Goal: Task Accomplishment & Management: Complete application form

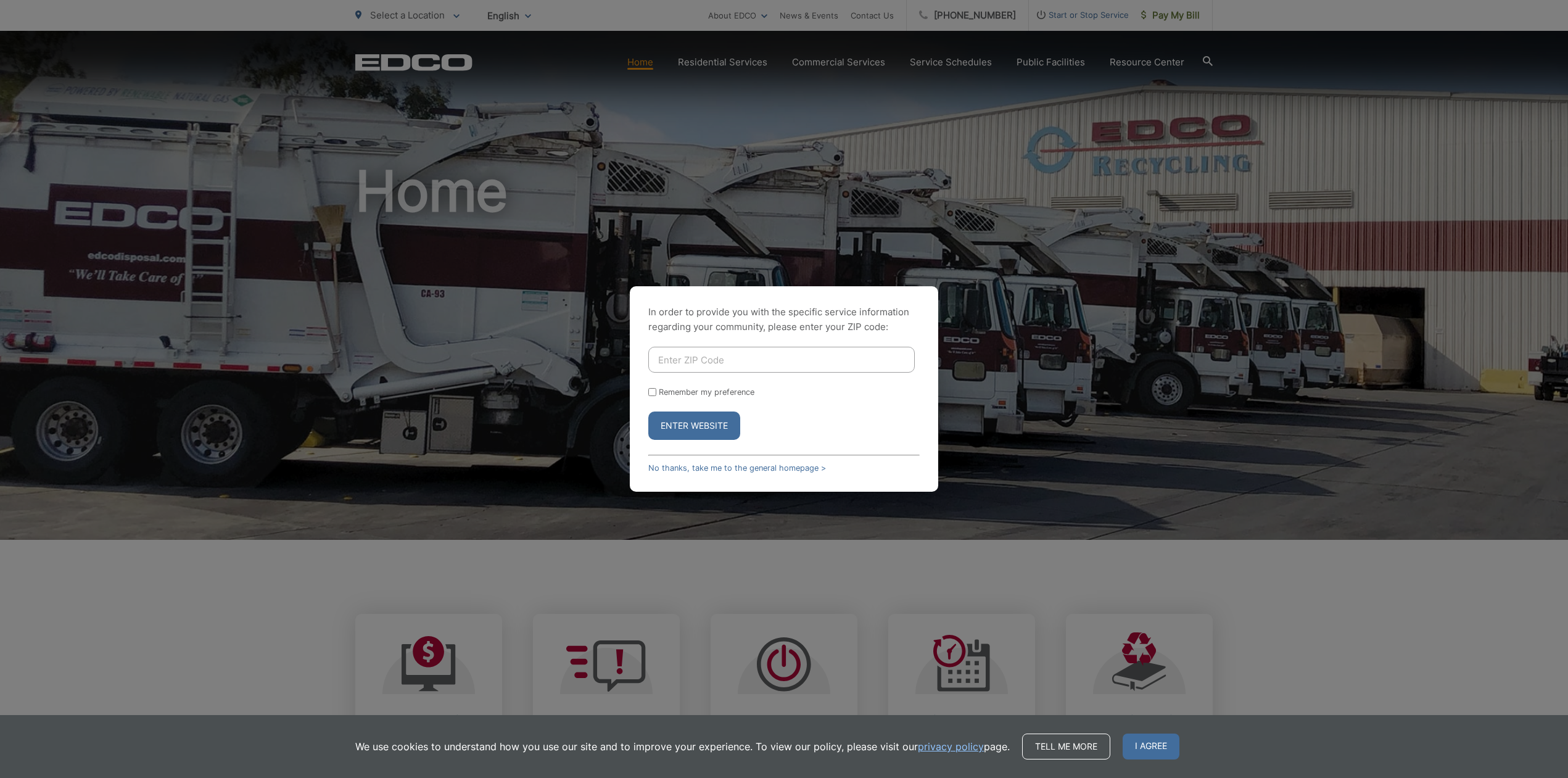
click at [727, 354] on input "Enter ZIP Code" at bounding box center [781, 359] width 266 height 26
type input "92103"
click at [648, 412] on button "Enter Website" at bounding box center [694, 426] width 92 height 28
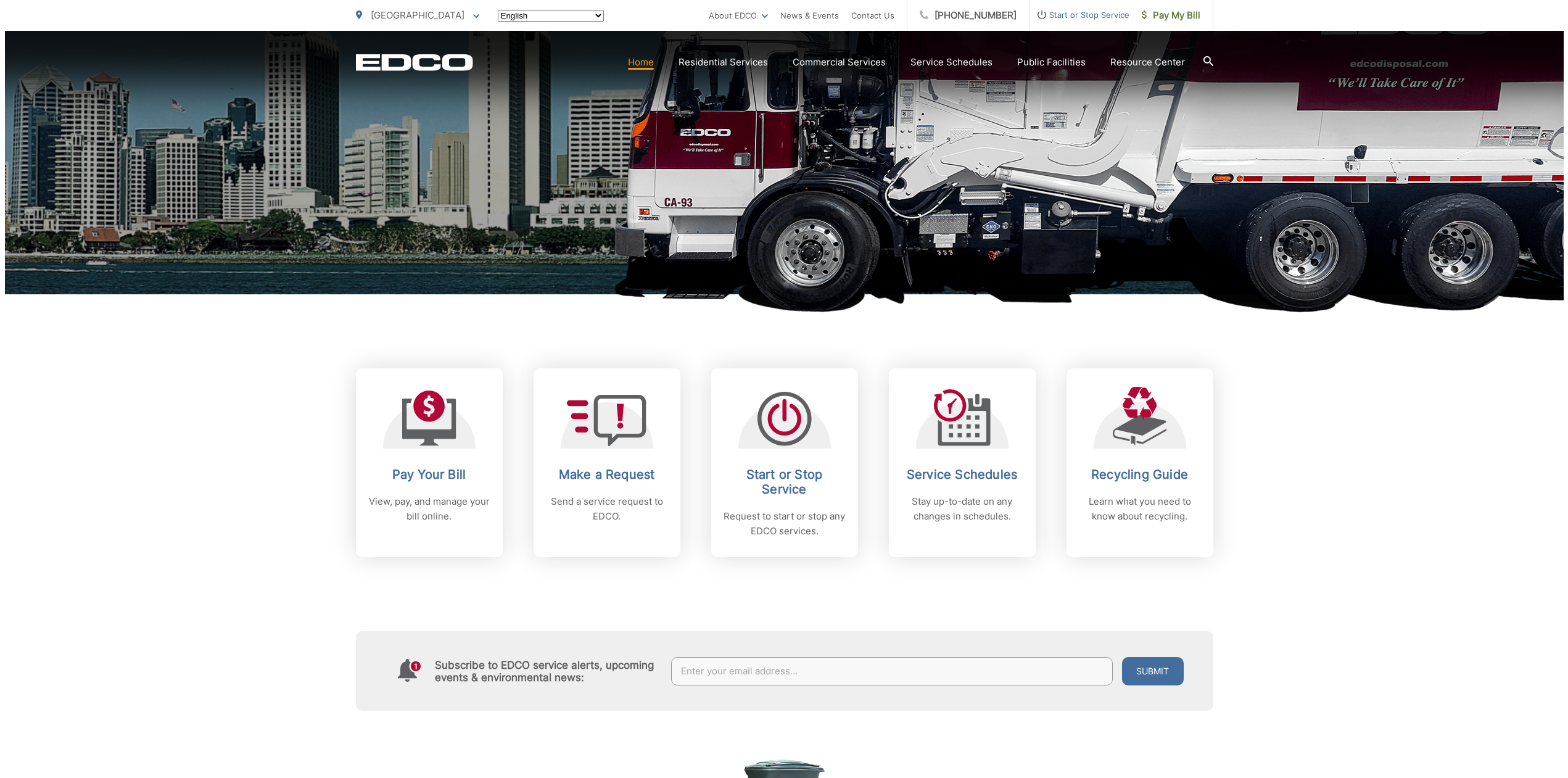
scroll to position [247, 0]
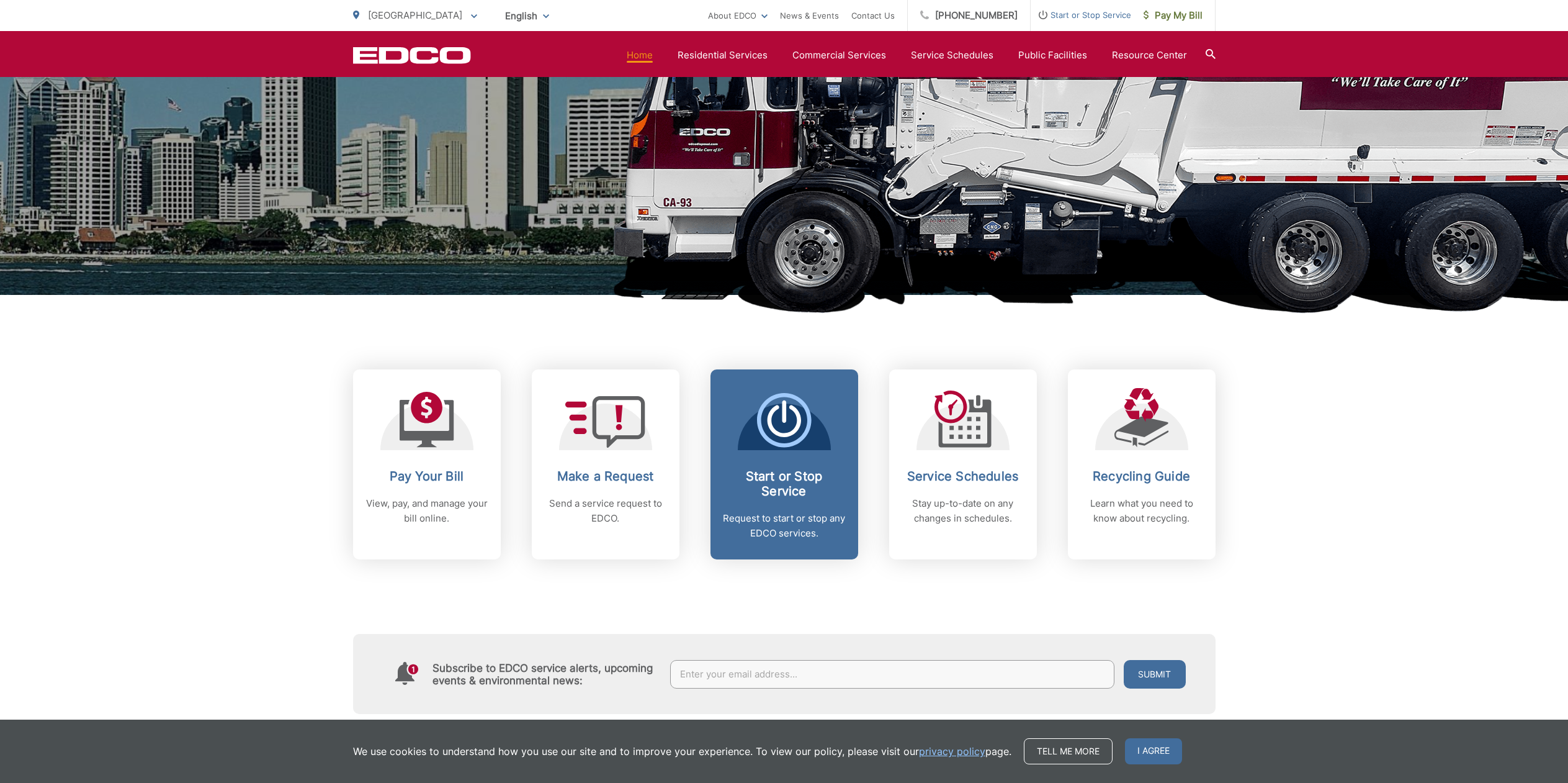
click at [794, 448] on span at bounding box center [784, 421] width 54 height 57
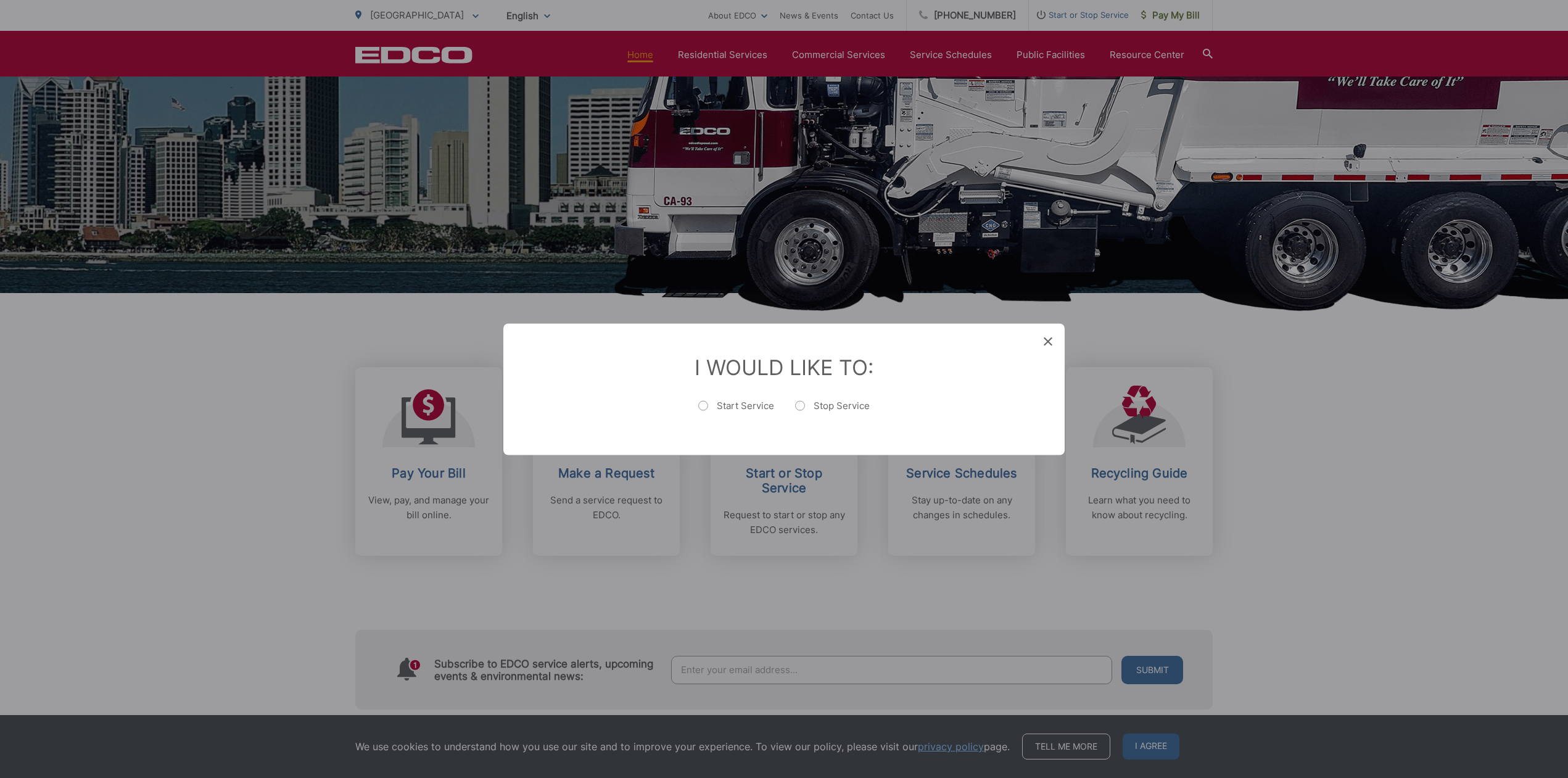
click at [694, 401] on ul "Start Service Stop Service" at bounding box center [784, 410] width 512 height 26
click at [705, 403] on label "Start Service" at bounding box center [736, 412] width 76 height 25
radio input "true"
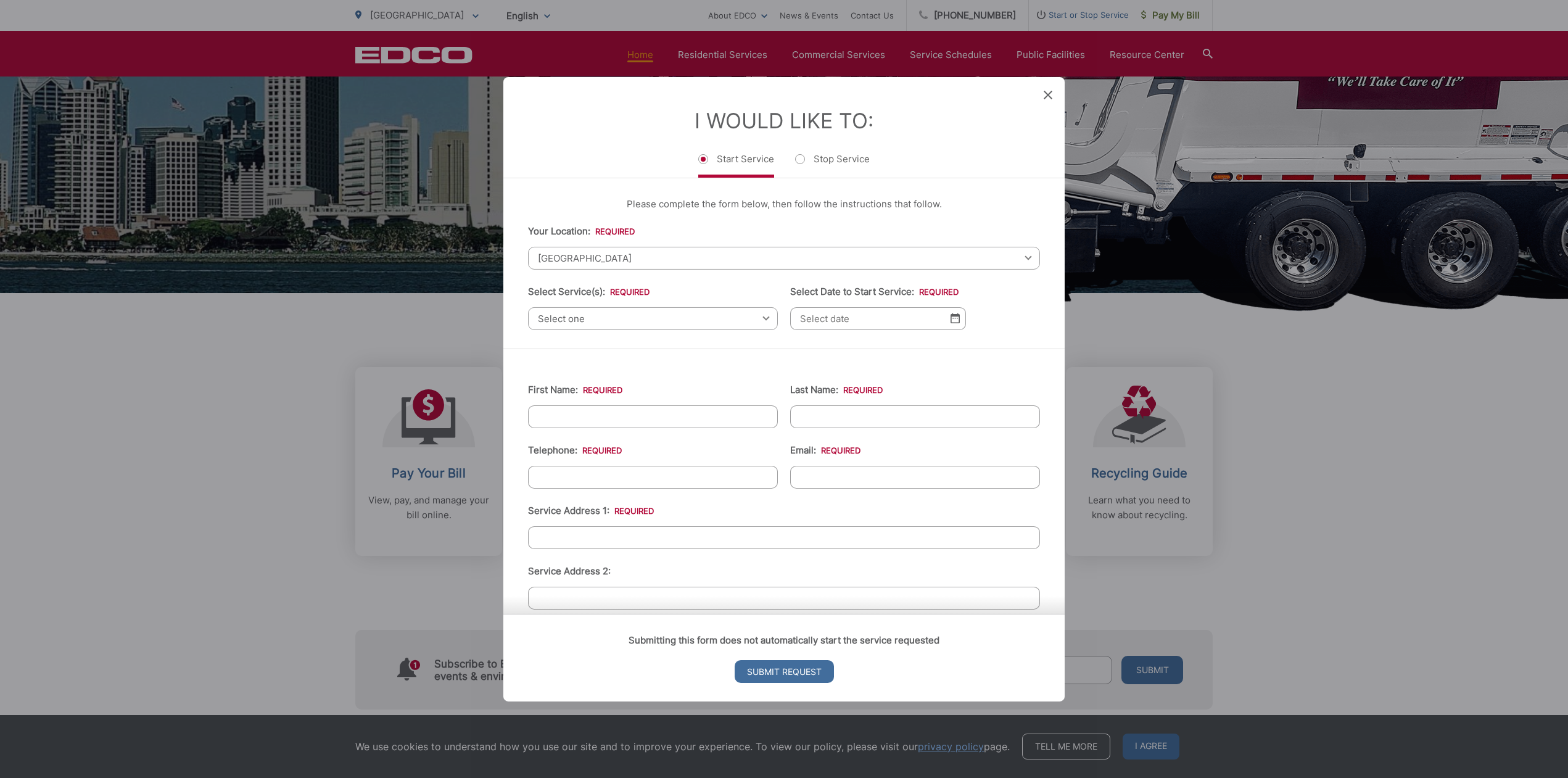
click at [625, 319] on span "Select one" at bounding box center [653, 318] width 250 height 23
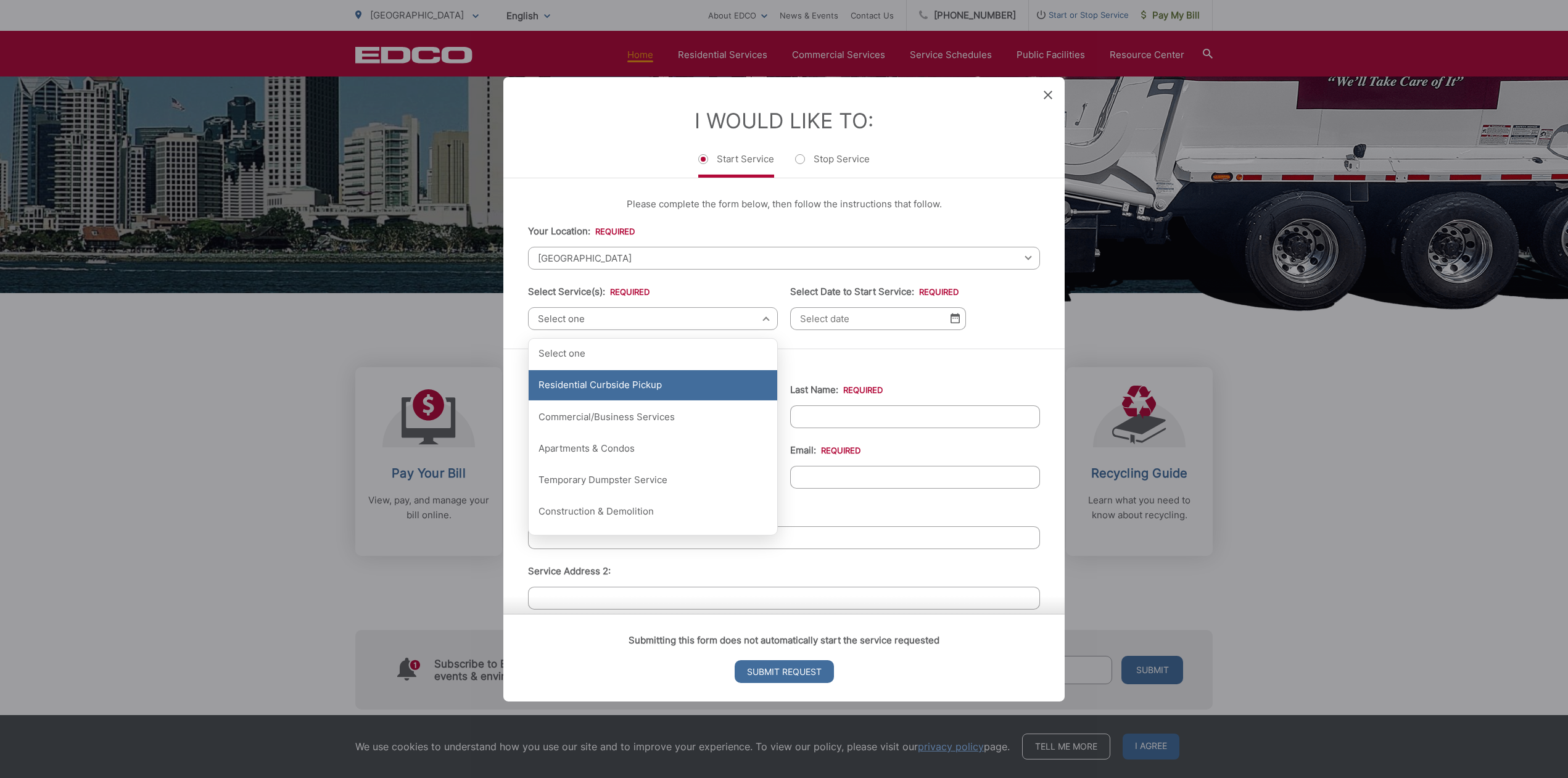
click at [643, 391] on div "Residential Curbside Pickup" at bounding box center [653, 385] width 249 height 31
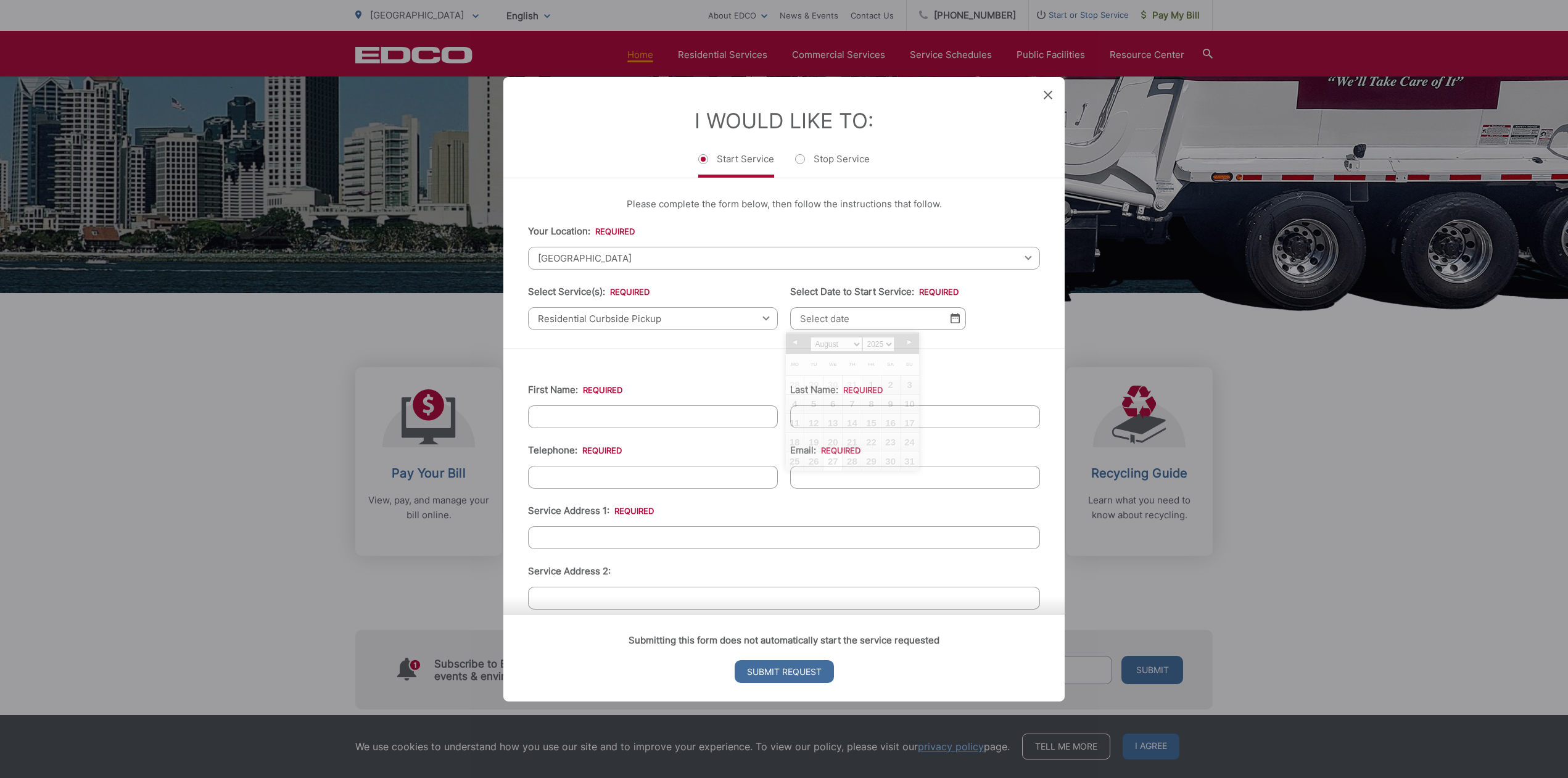
click at [838, 320] on input "Select Date to Start Service: *" at bounding box center [878, 318] width 176 height 23
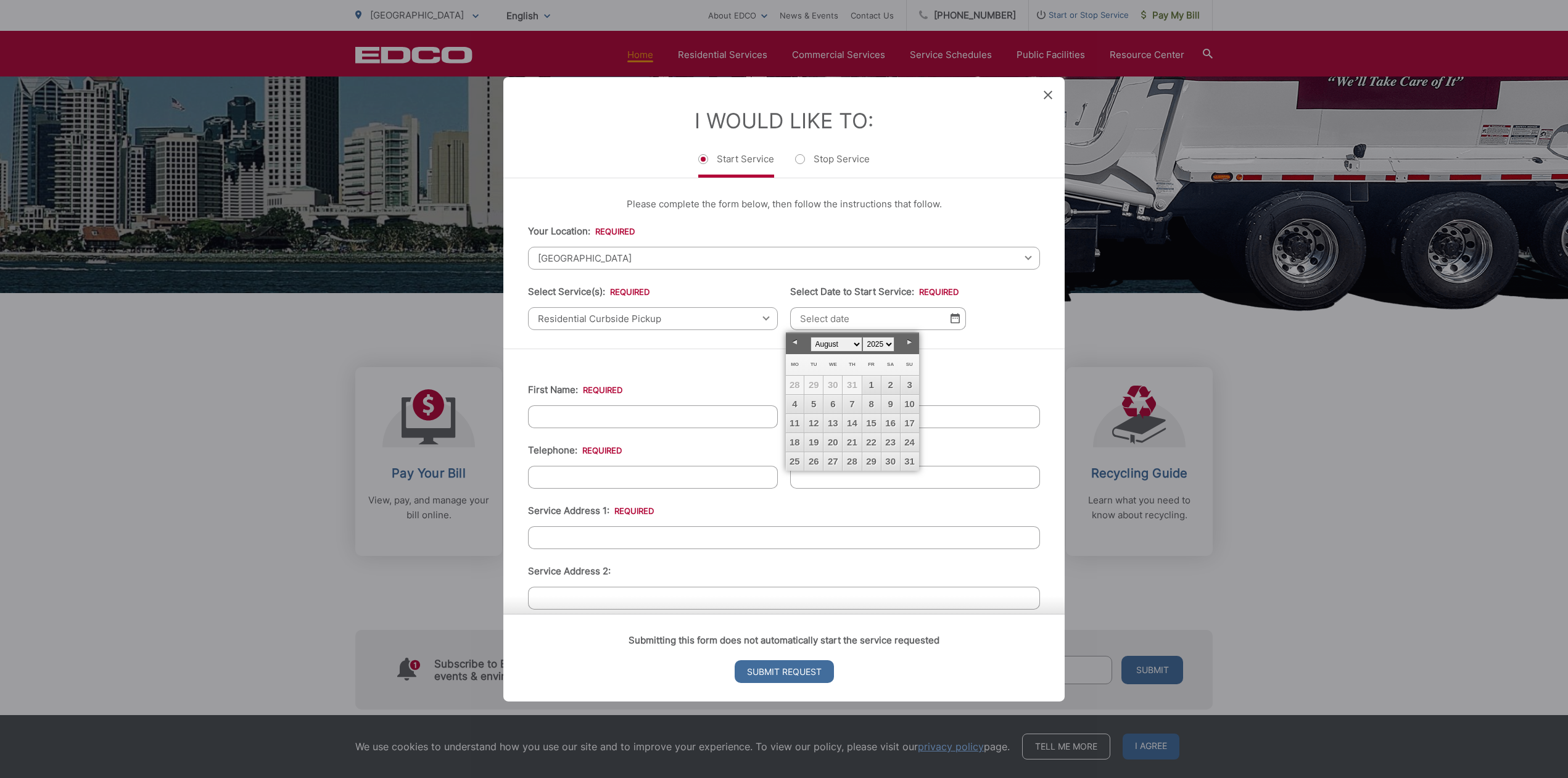
click at [860, 342] on select "January February March April May June July August September October November De…" at bounding box center [836, 344] width 52 height 15
click at [831, 382] on link "1" at bounding box center [833, 385] width 19 height 19
type input "[DATE]"
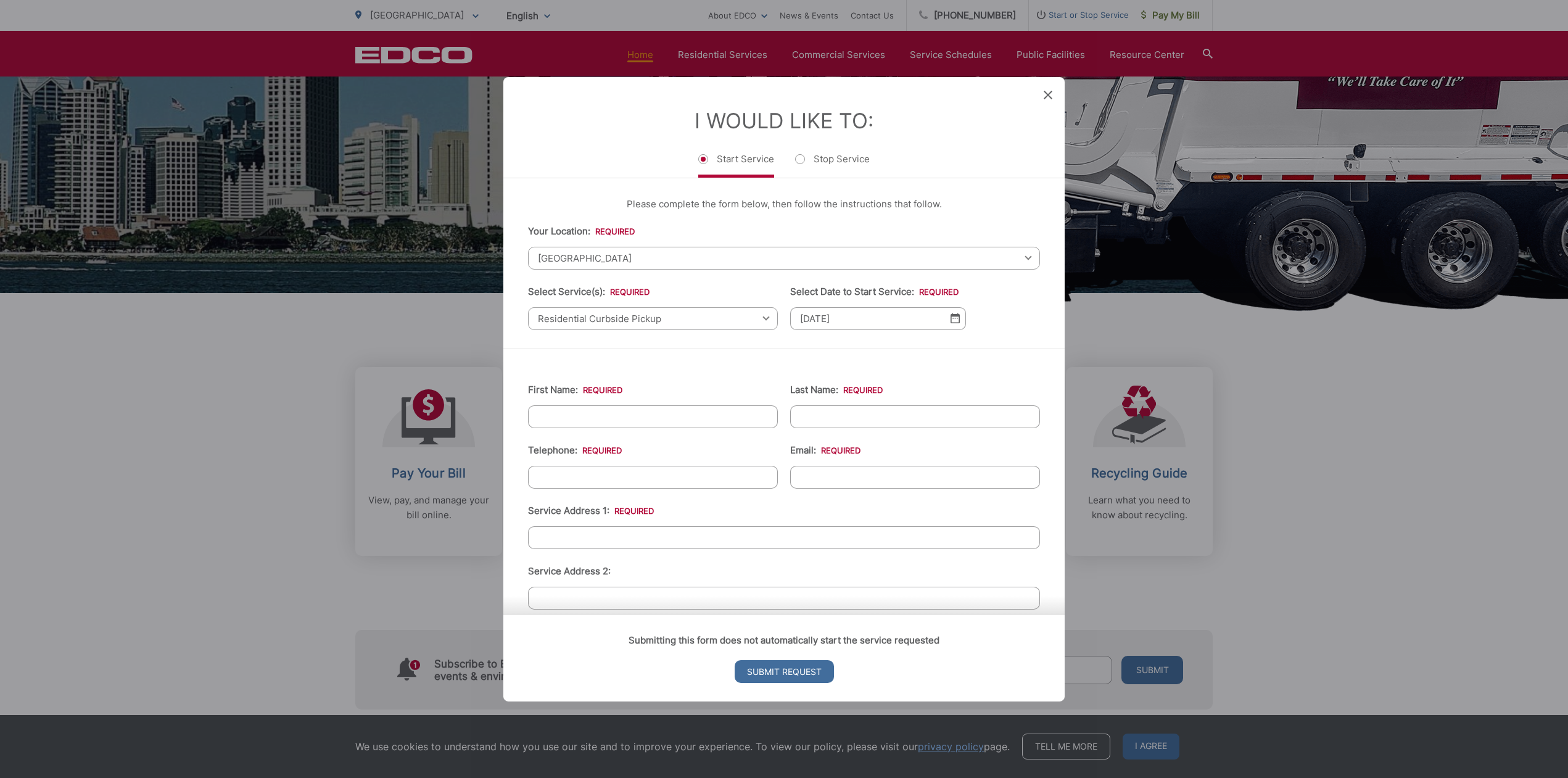
click at [675, 413] on input "First Name: *" at bounding box center [653, 416] width 250 height 23
type input "[PERSON_NAME]"
type input "[STREET_ADDRESS][US_STATE]"
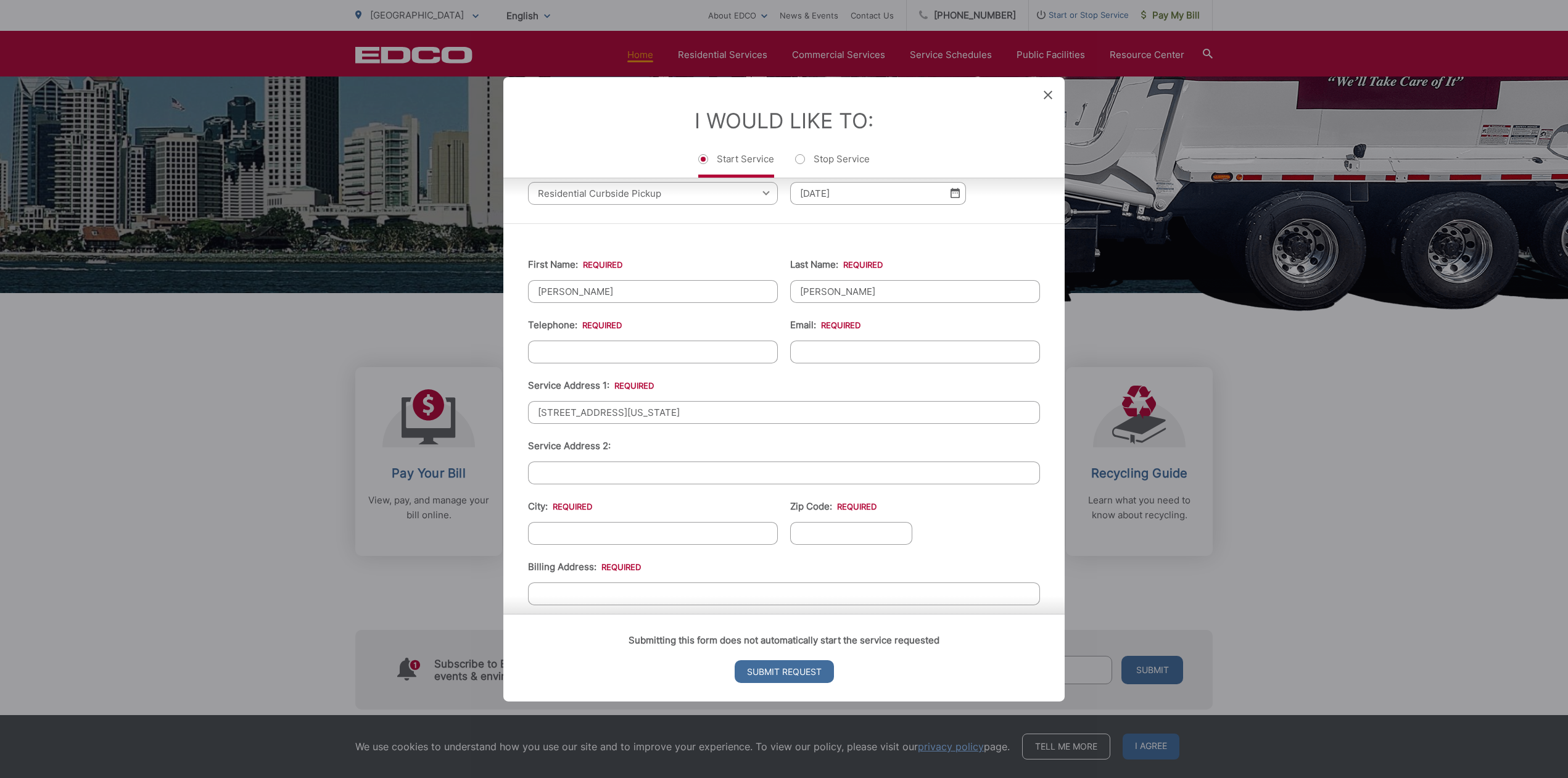
scroll to position [185, 0]
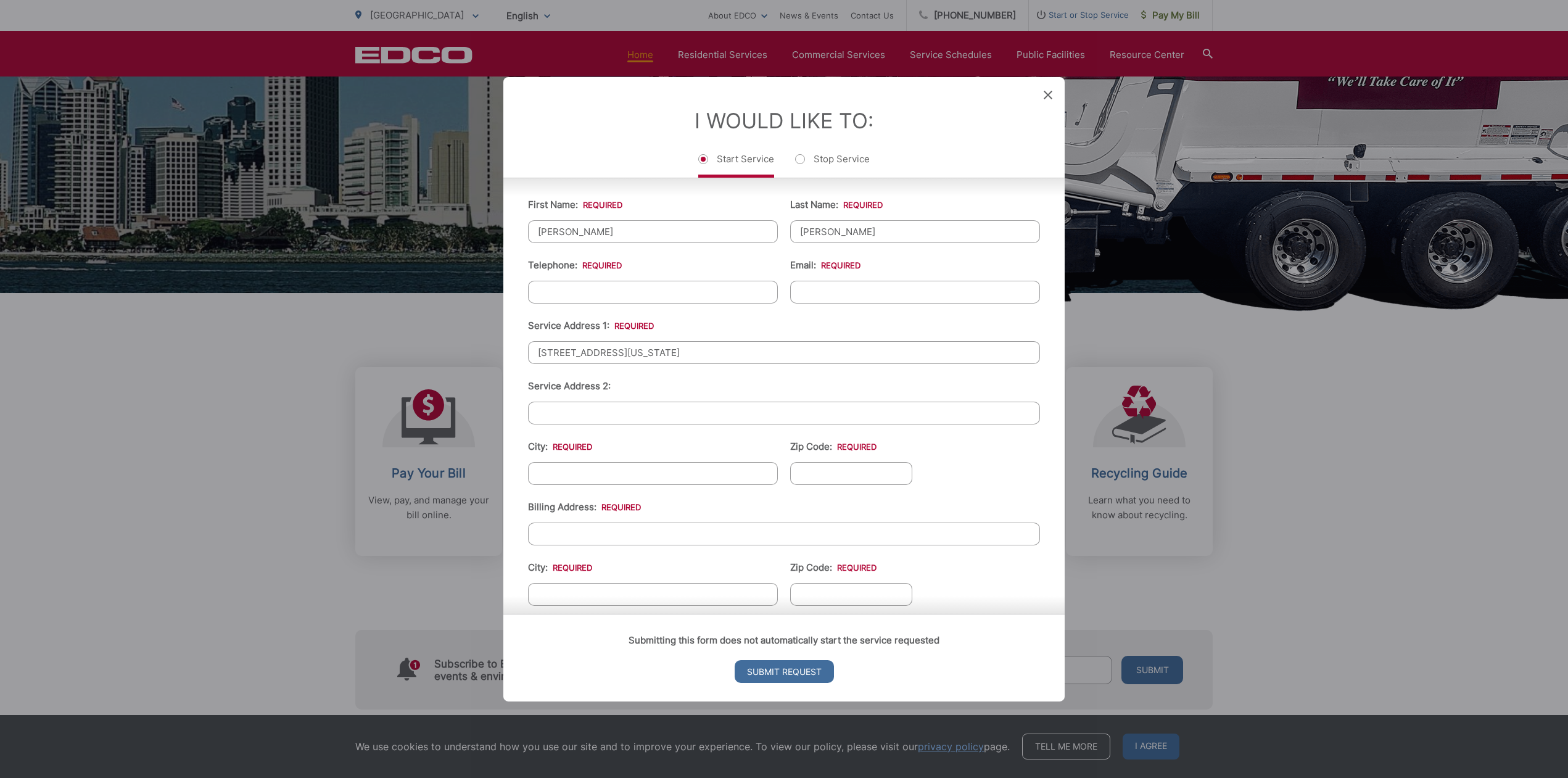
click at [674, 470] on input "City: *" at bounding box center [653, 472] width 250 height 23
type input "[GEOGRAPHIC_DATA]"
type input "92103"
type input "[STREET_ADDRESS][US_STATE]"
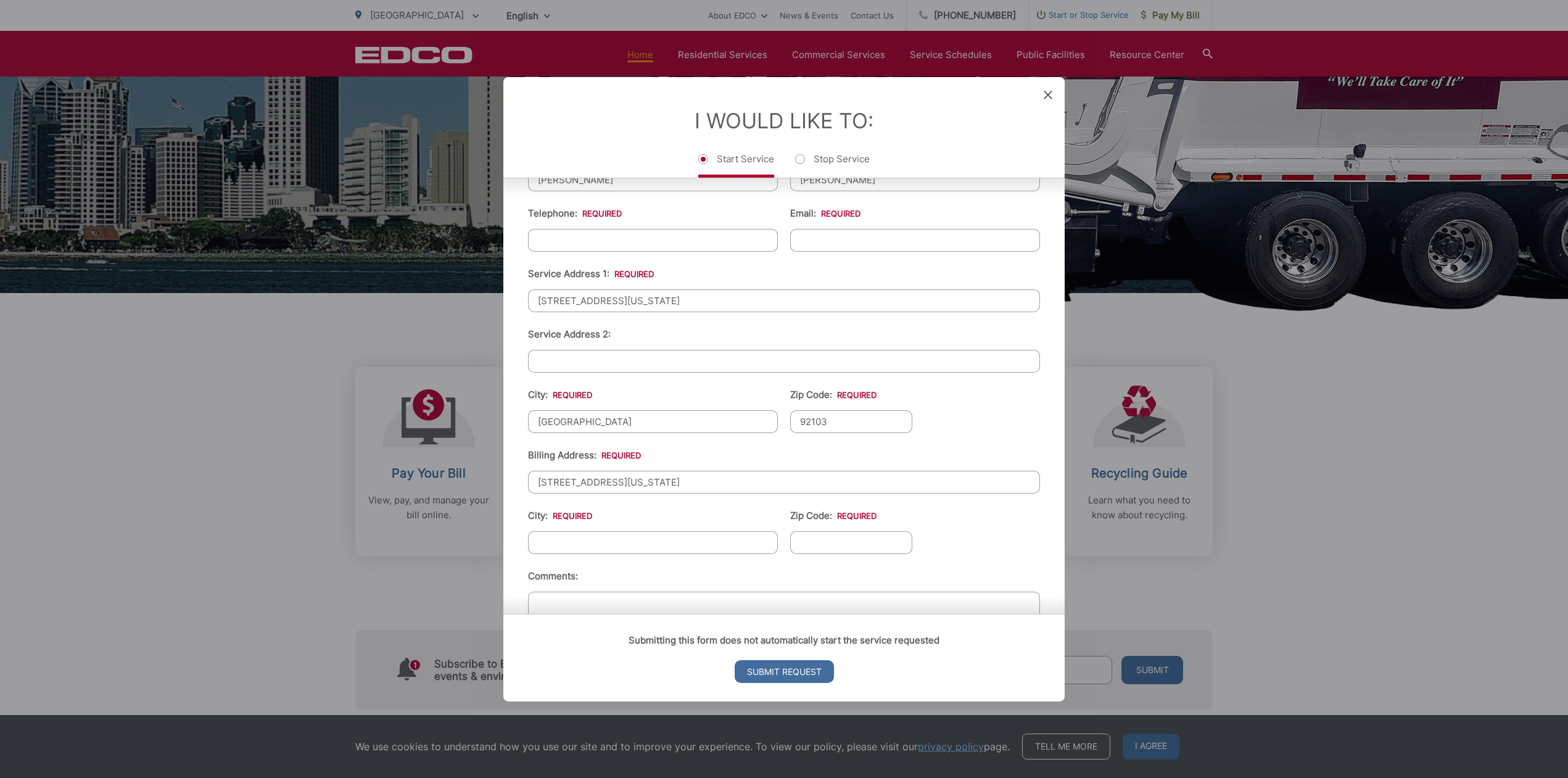
scroll to position [308, 0]
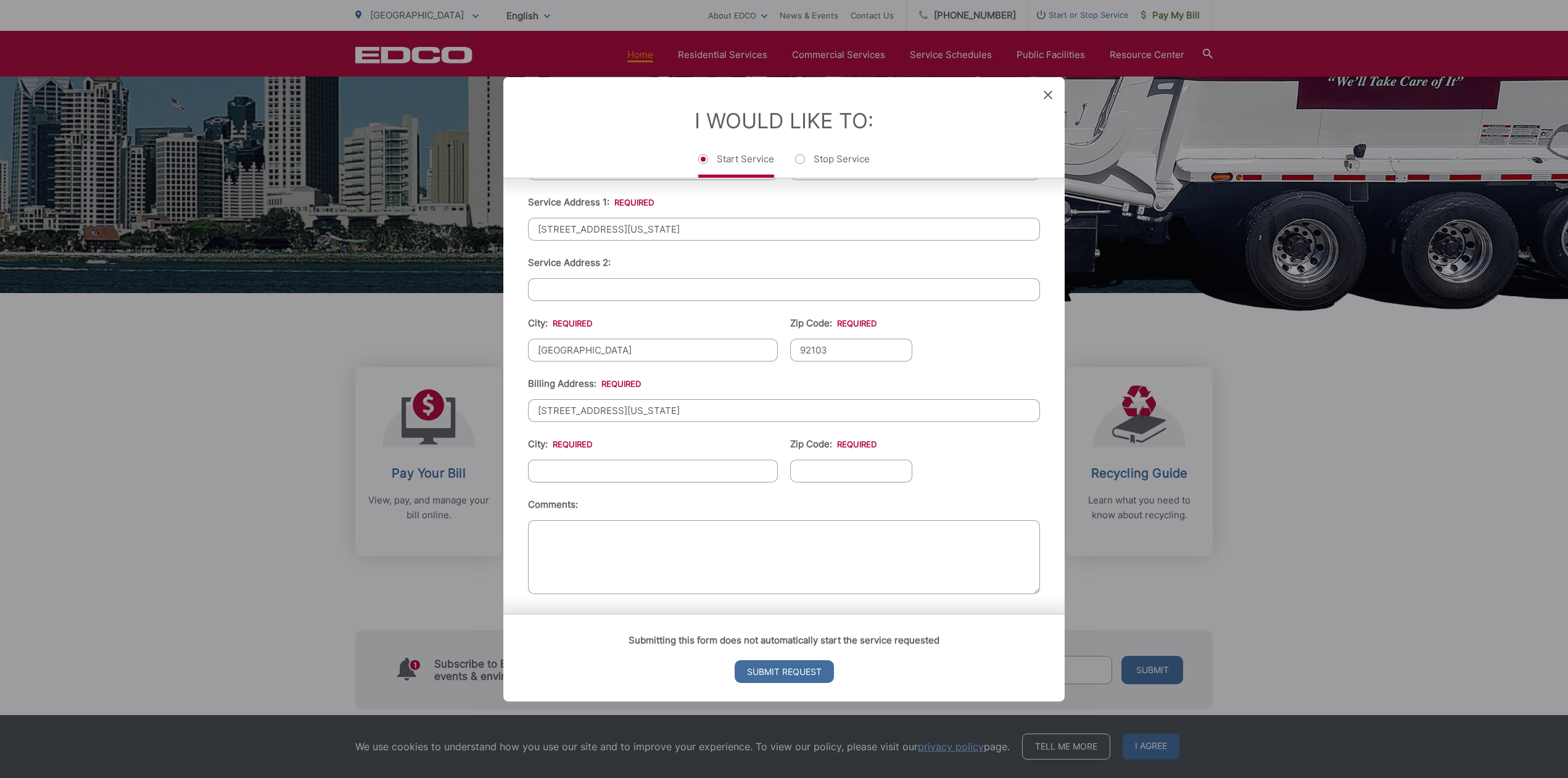
click at [644, 476] on input "City: *" at bounding box center [653, 470] width 250 height 23
type input "[GEOGRAPHIC_DATA]"
type input "92103"
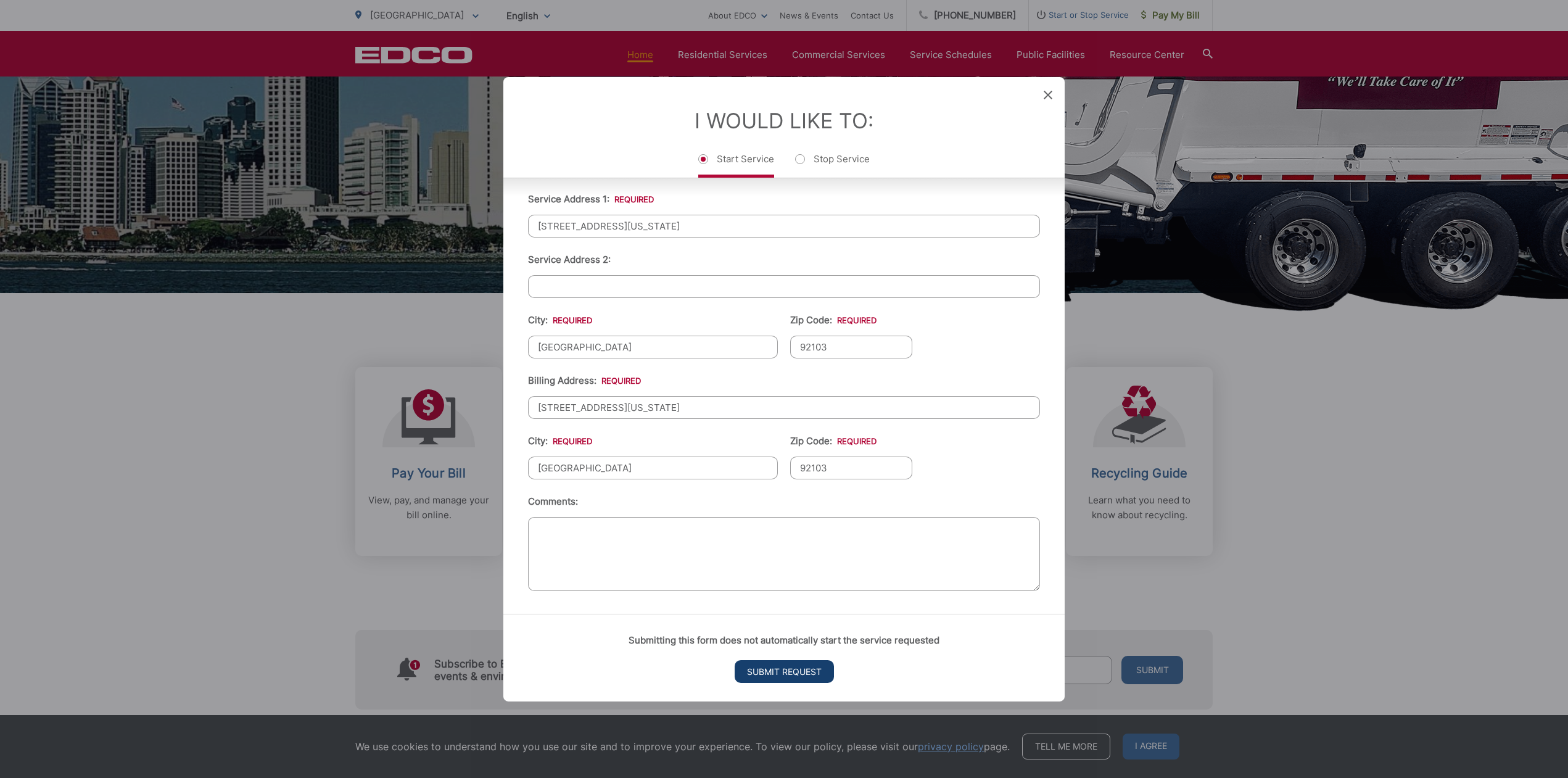
click at [805, 671] on input "Submit Request" at bounding box center [784, 671] width 99 height 23
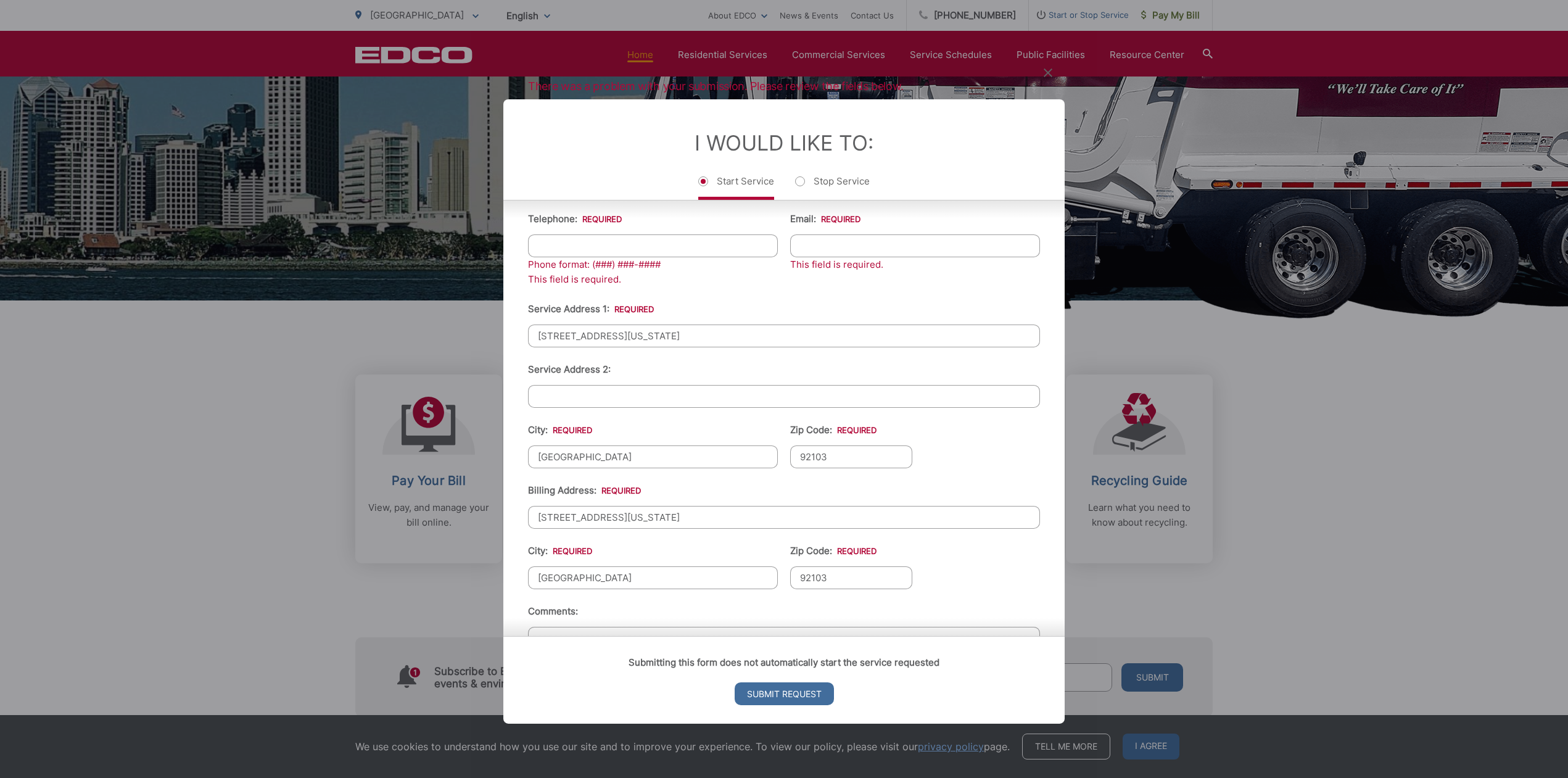
scroll to position [156, 0]
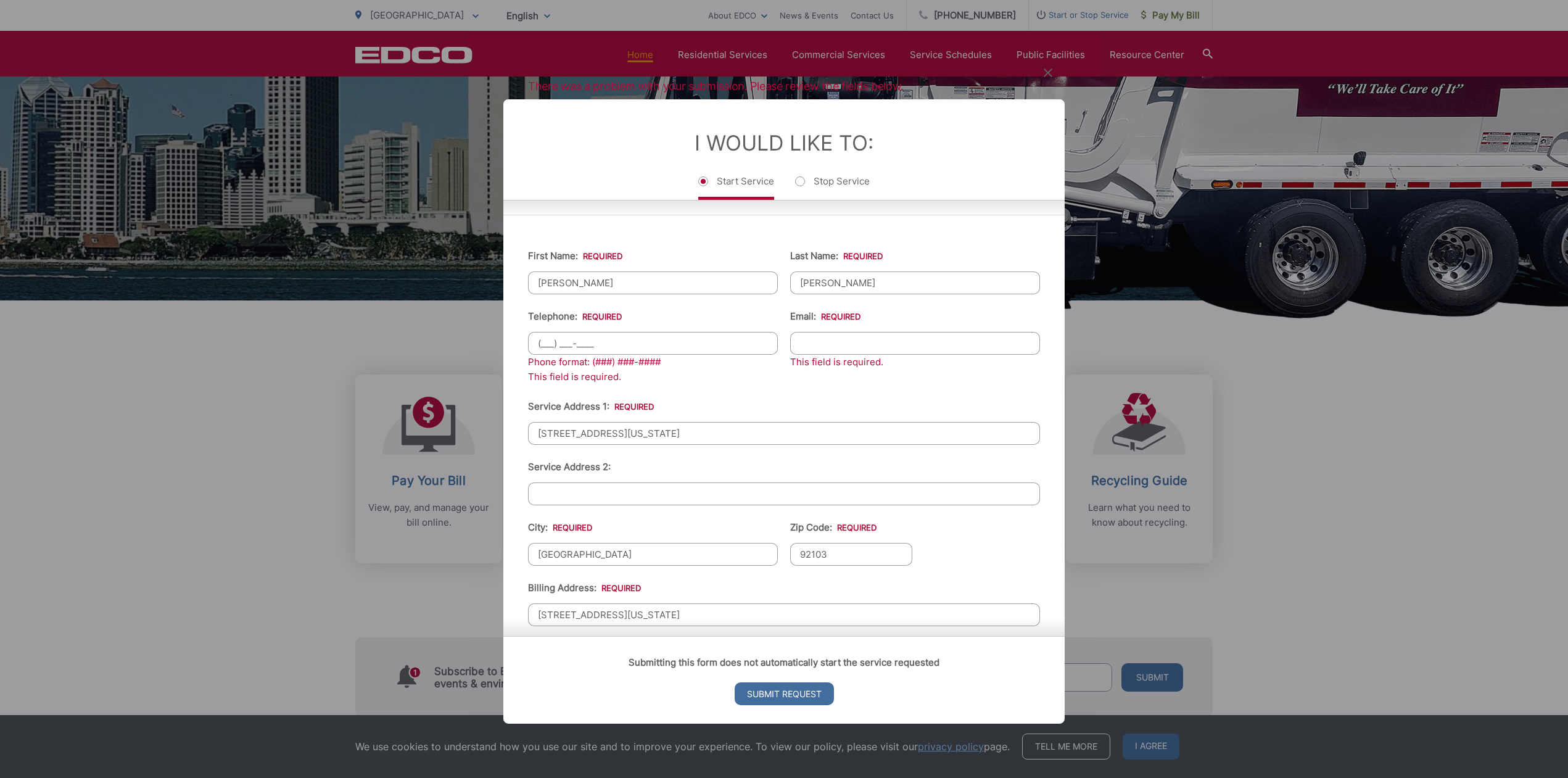
click at [648, 346] on input "(___) ___-____" at bounding box center [653, 342] width 250 height 23
type input "[PHONE_NUMBER]"
type input "S"
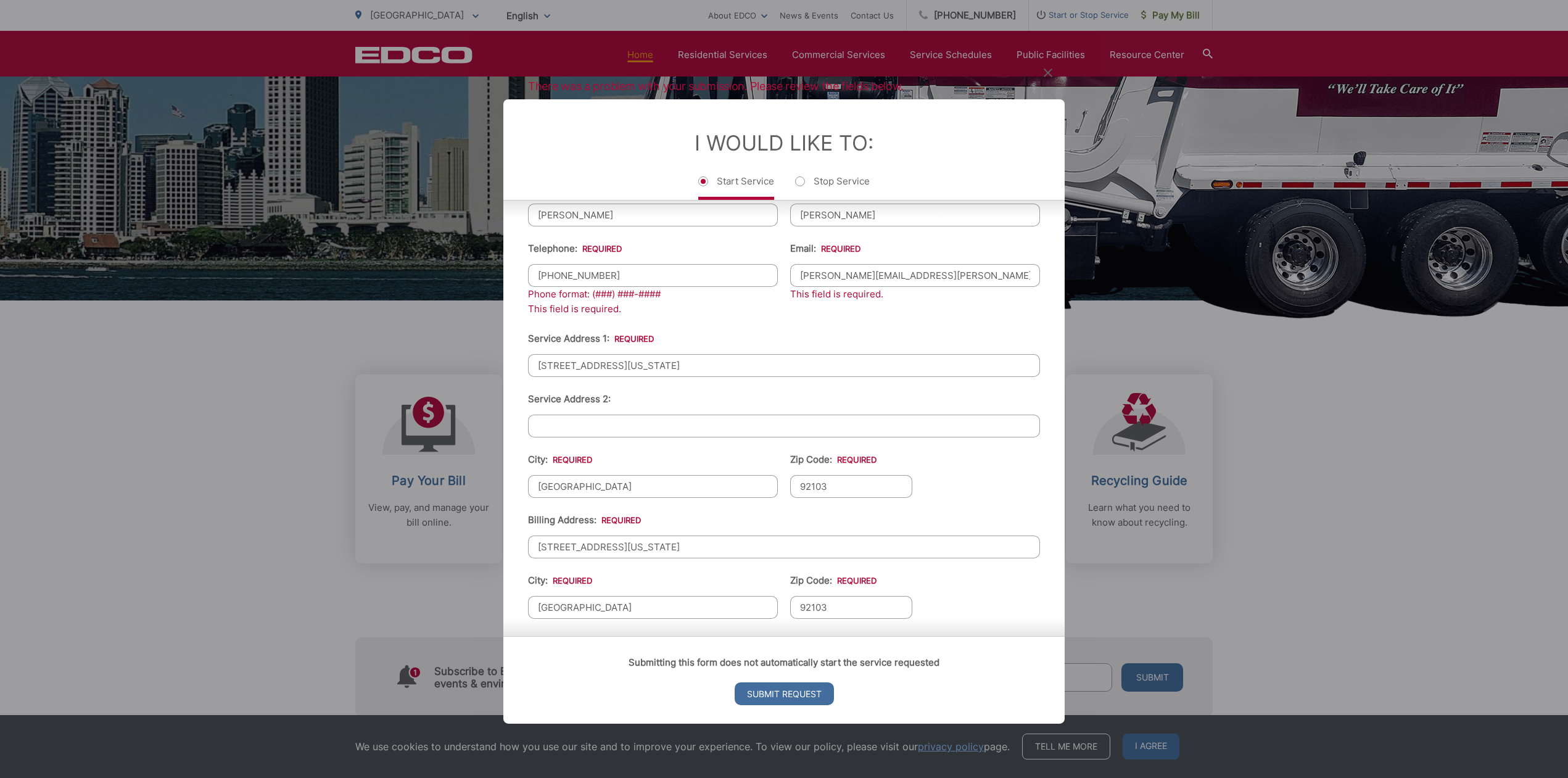
scroll to position [341, 0]
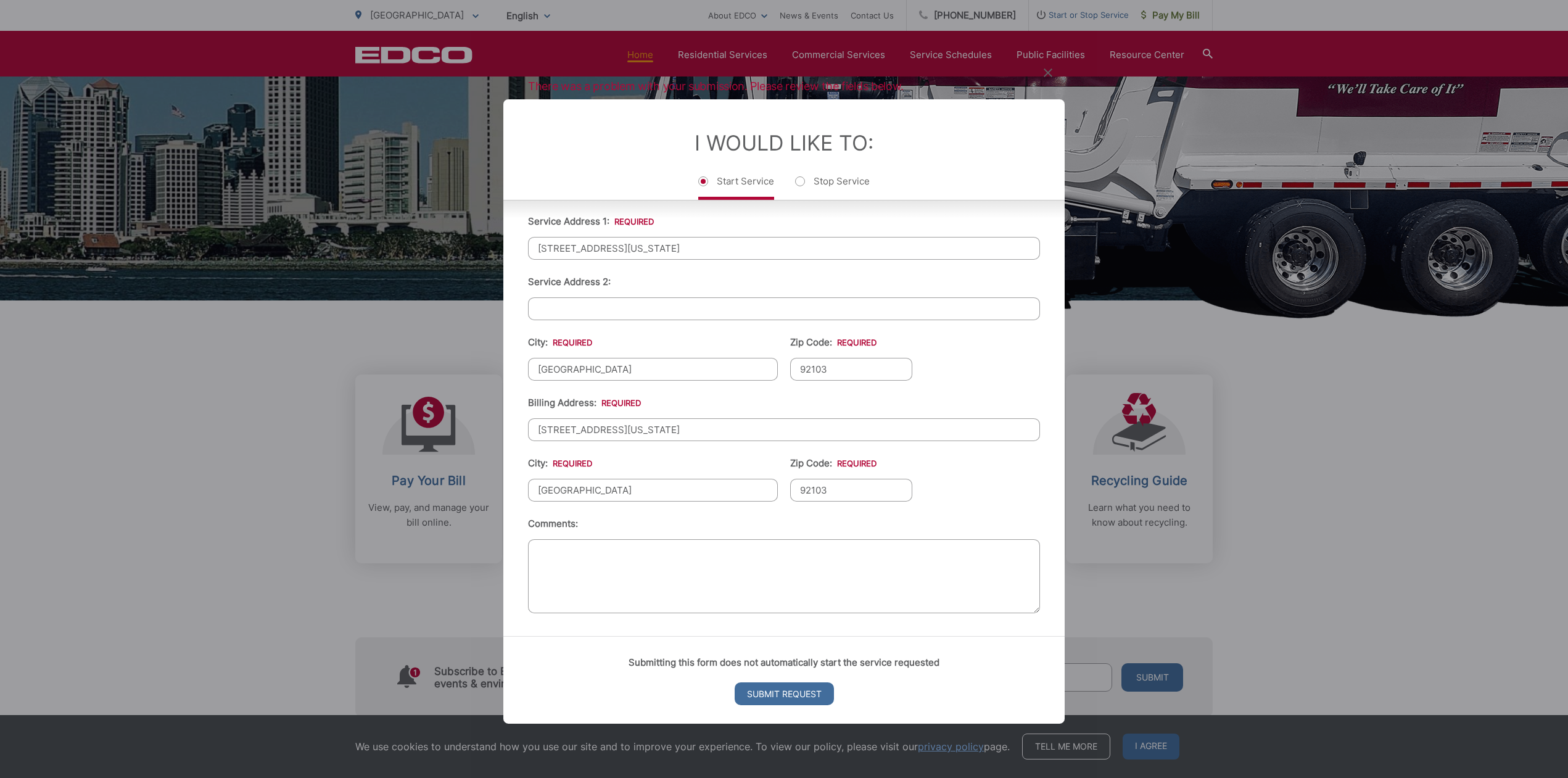
type input "[PERSON_NAME][EMAIL_ADDRESS][PERSON_NAME][DOMAIN_NAME]"
click at [647, 550] on textarea "Comments:" at bounding box center [784, 575] width 512 height 74
type textarea "I am no longer supported by San Diego pickup, and looking for pickup service qu…"
click at [781, 693] on input "Submit Request" at bounding box center [784, 693] width 99 height 23
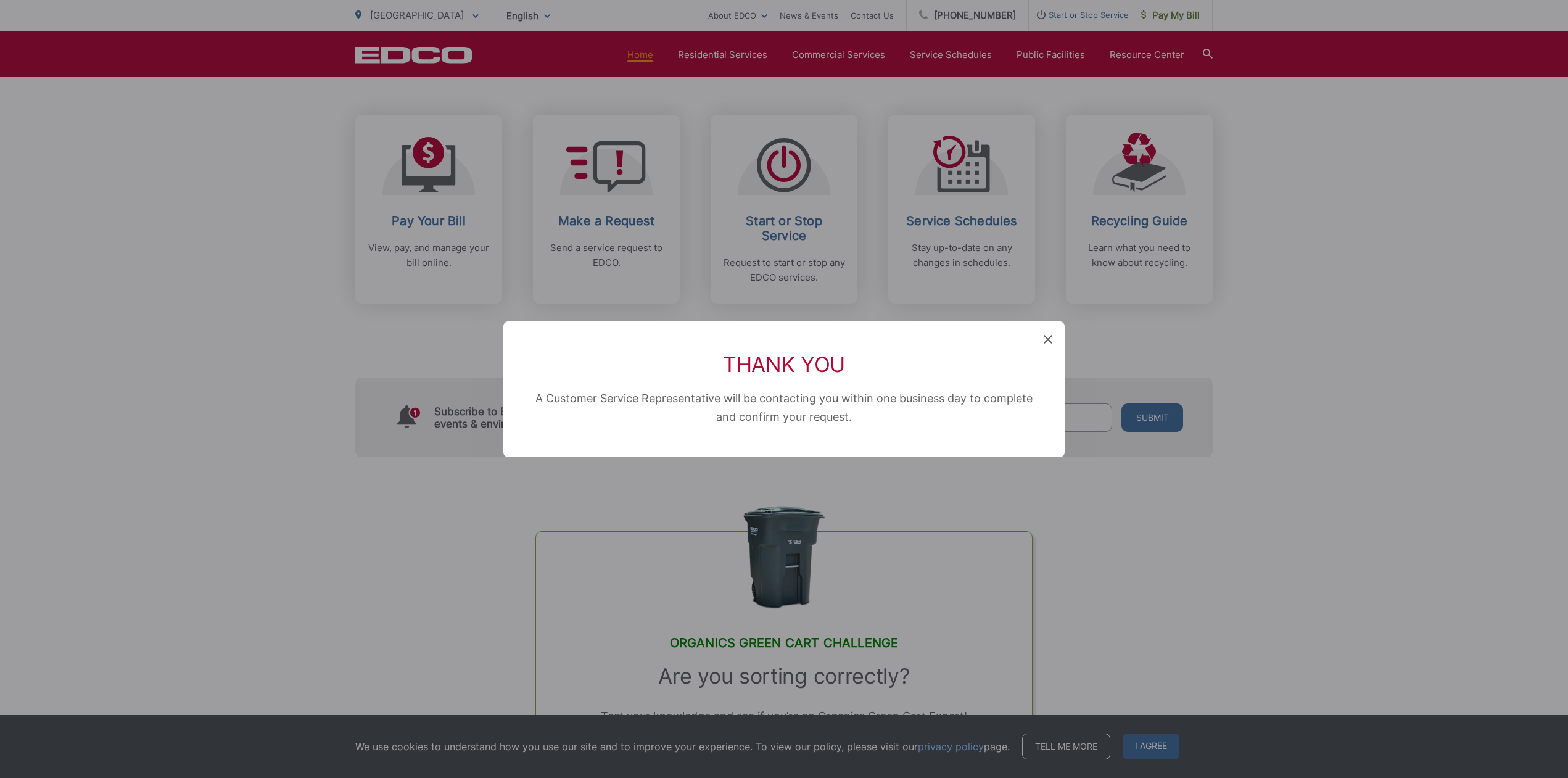
scroll to position [13, 5]
click at [1047, 339] on icon at bounding box center [1047, 339] width 9 height 9
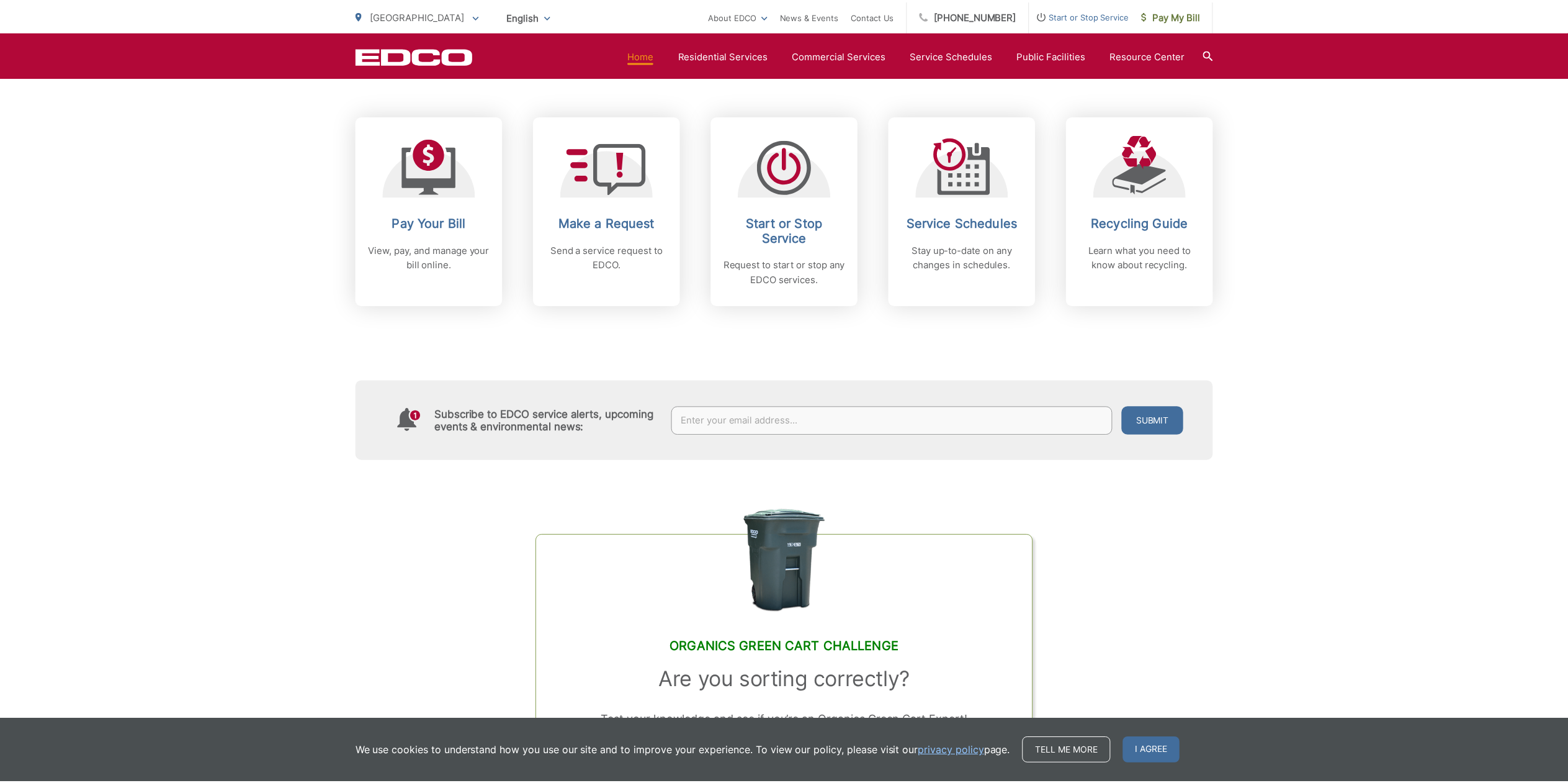
scroll to position [248, 0]
